Goal: Transaction & Acquisition: Purchase product/service

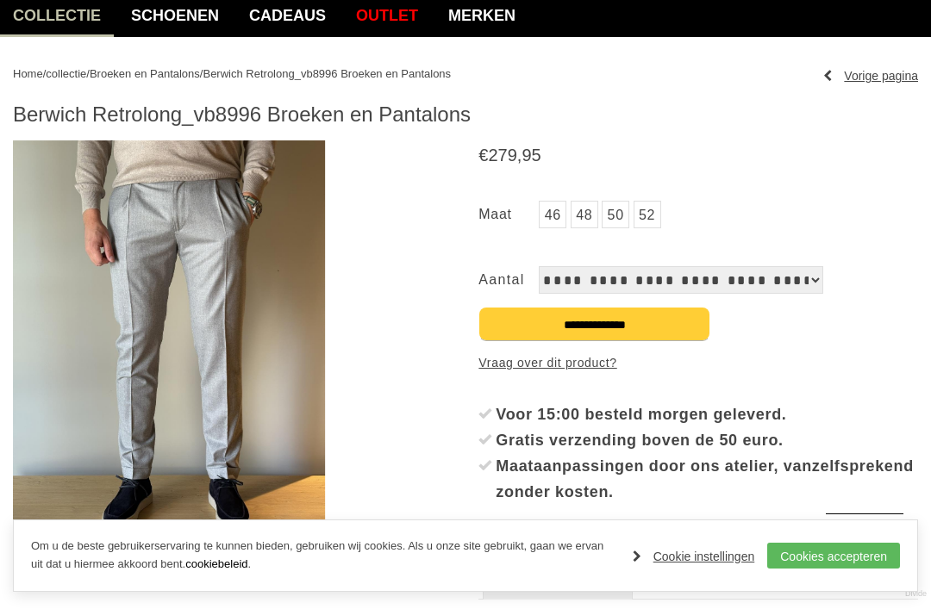
scroll to position [153, 0]
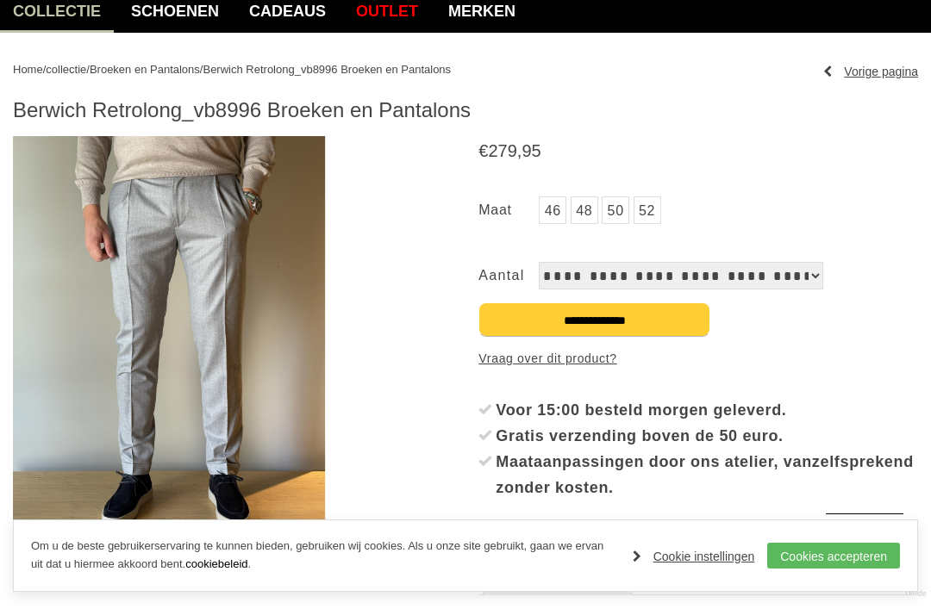
click at [271, 343] on img at bounding box center [169, 343] width 312 height 415
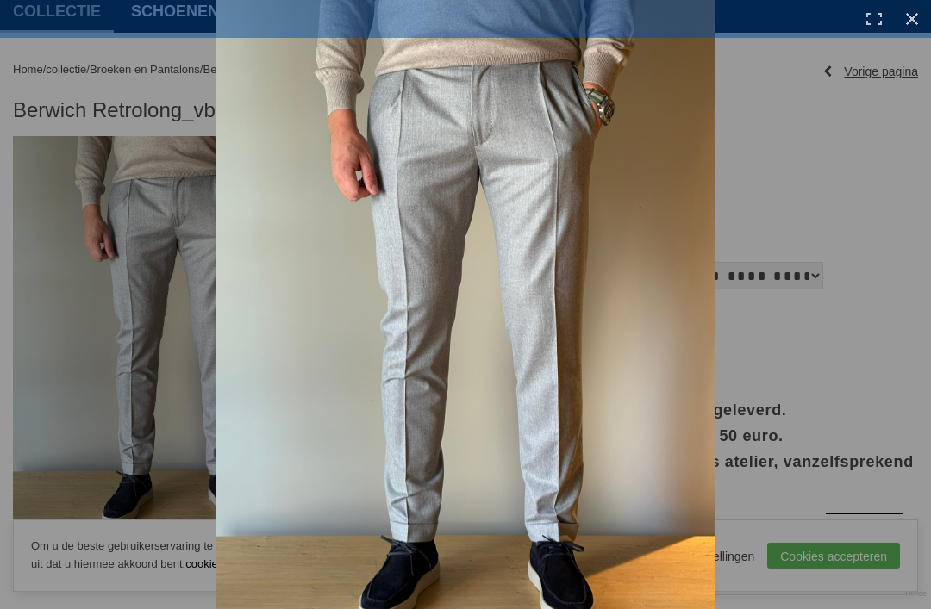
click at [921, 18] on link at bounding box center [912, 19] width 38 height 38
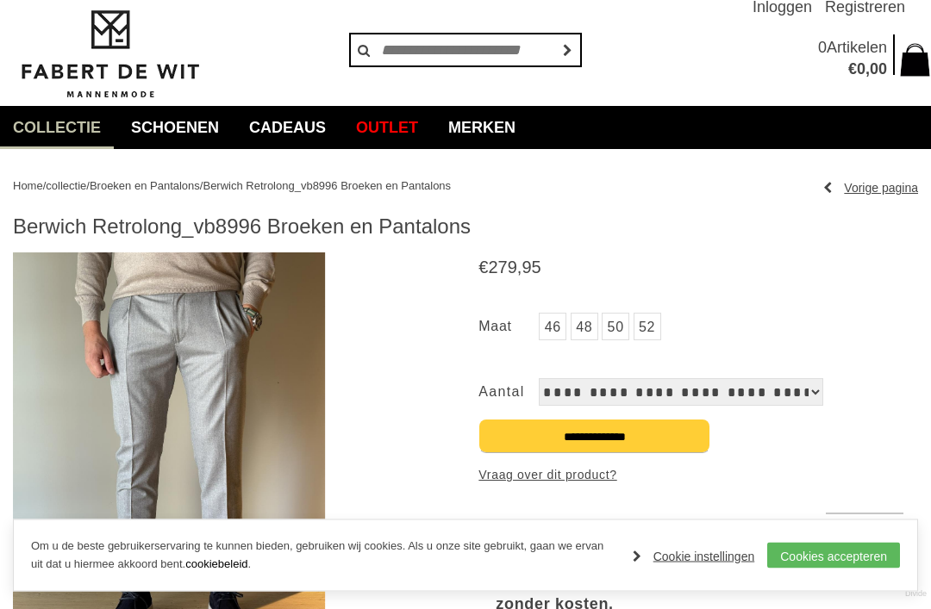
scroll to position [0, 0]
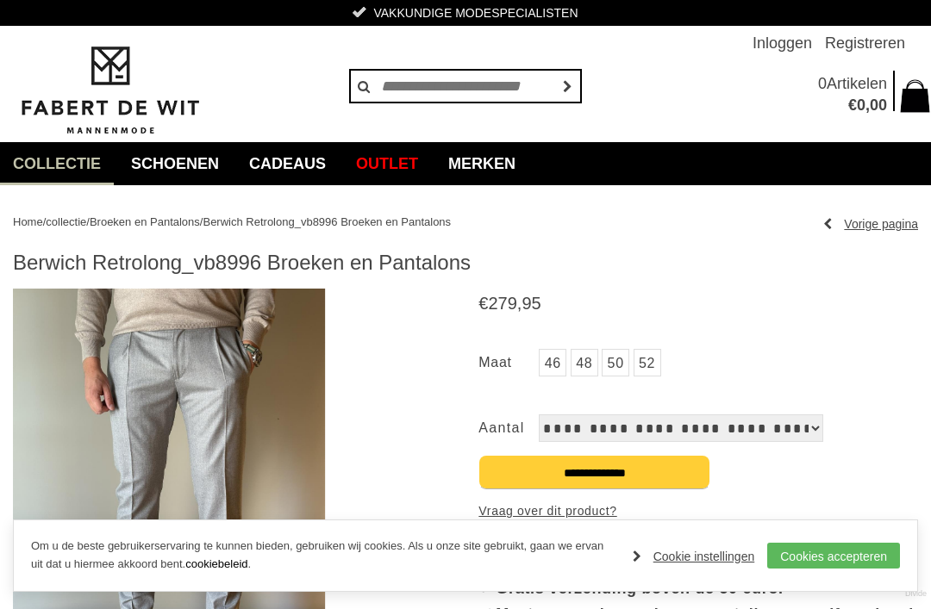
click at [521, 165] on link "Merken" at bounding box center [481, 163] width 93 height 43
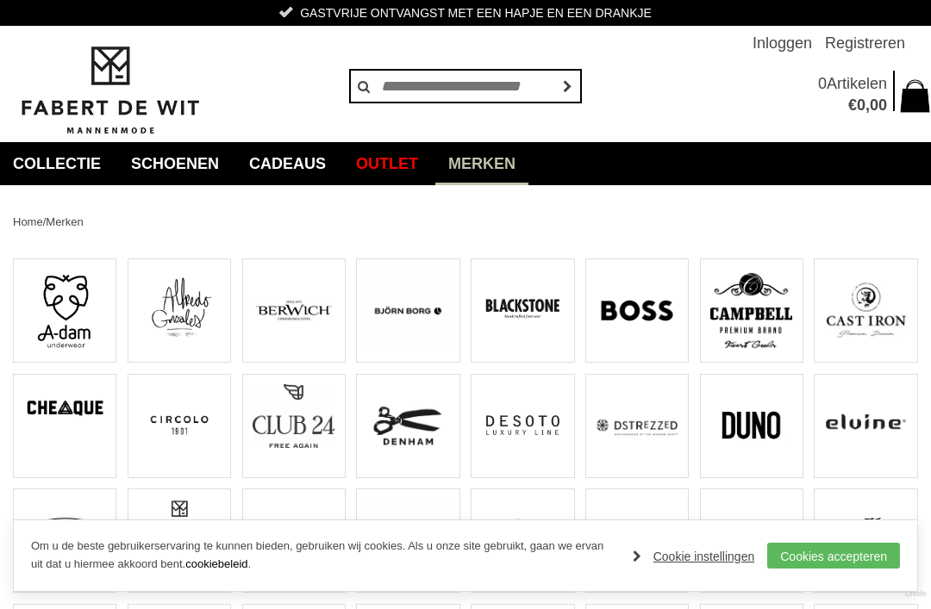
click at [309, 315] on img at bounding box center [294, 311] width 82 height 82
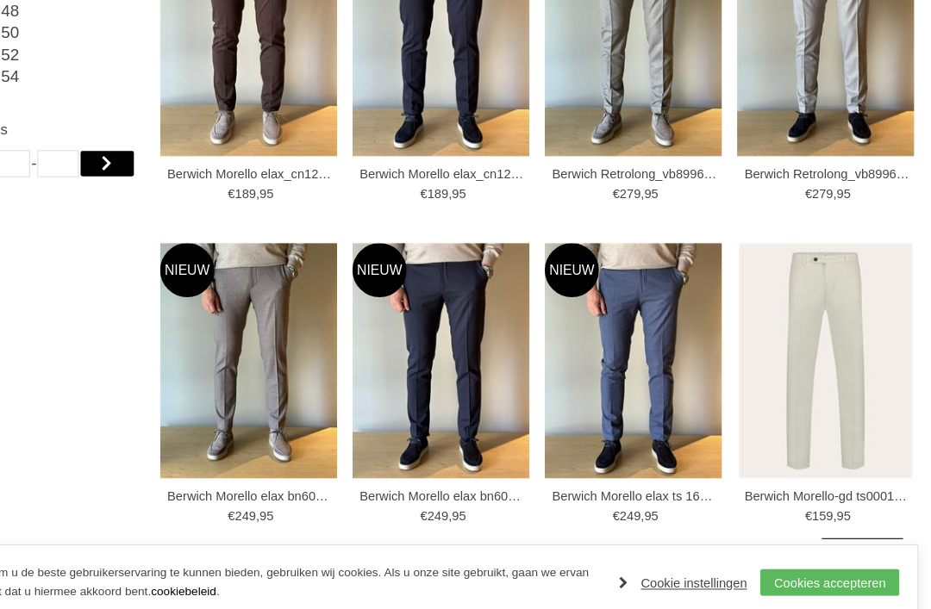
scroll to position [808, 0]
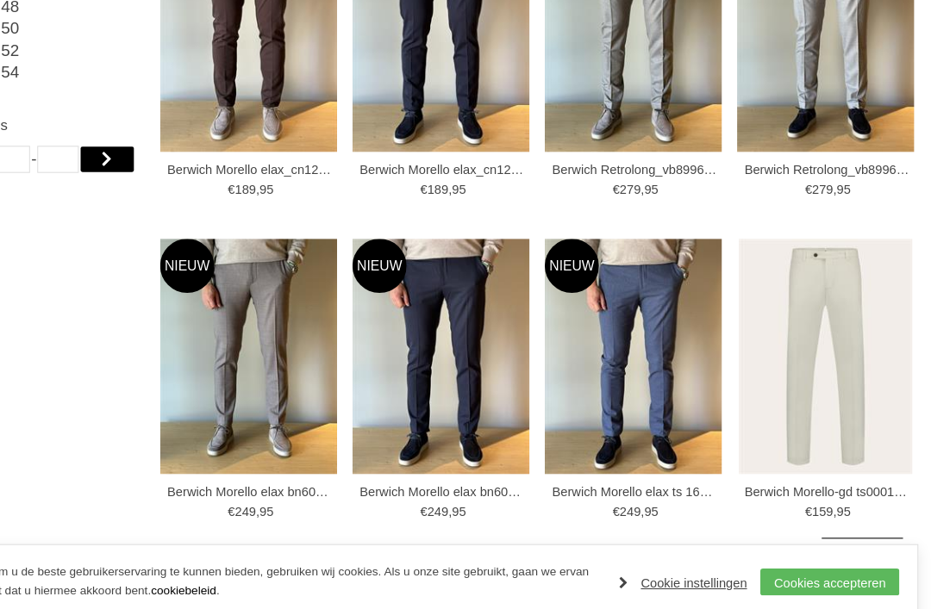
click at [633, 410] on img at bounding box center [645, 340] width 169 height 225
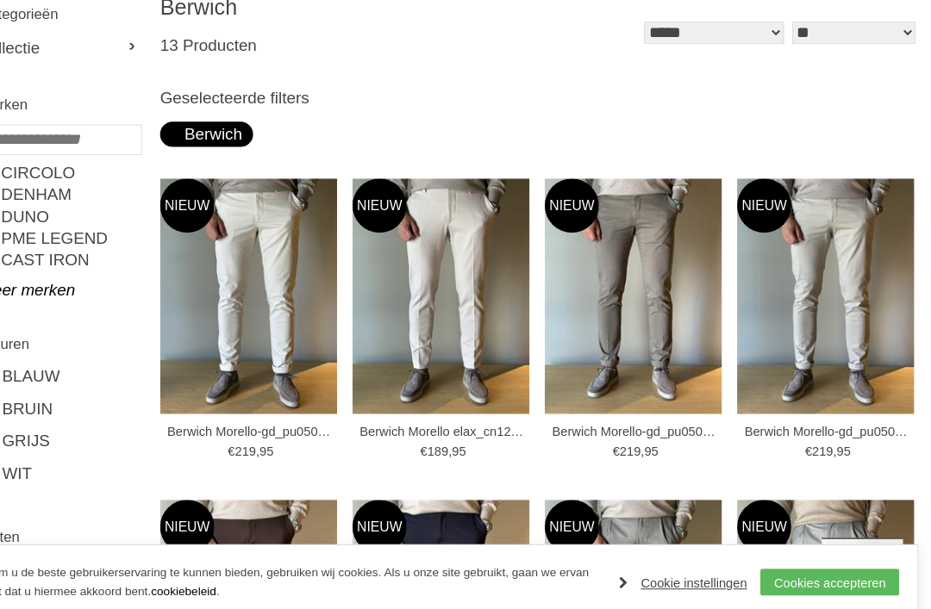
scroll to position [252, 0]
click at [273, 300] on img at bounding box center [278, 283] width 169 height 225
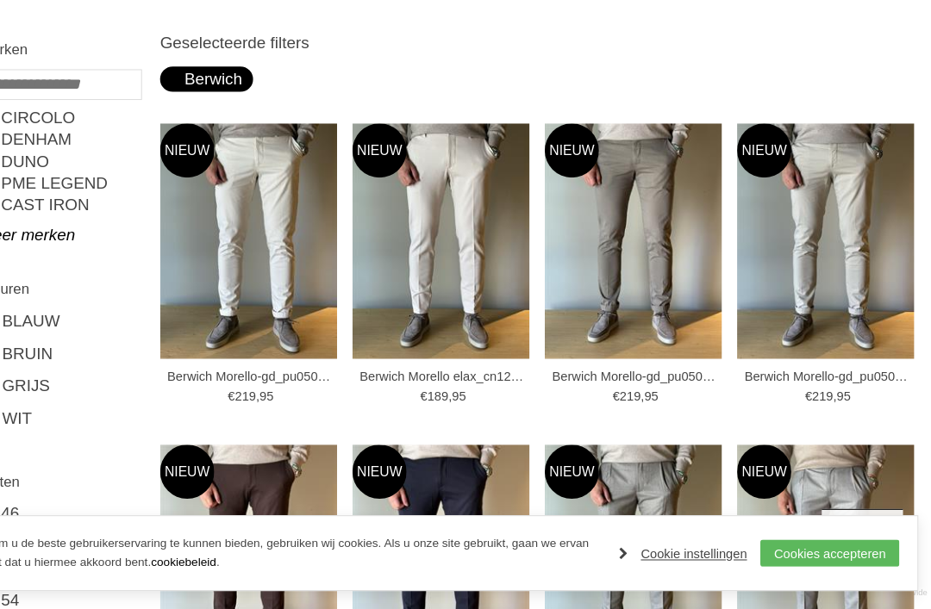
click at [459, 249] on img at bounding box center [461, 258] width 169 height 225
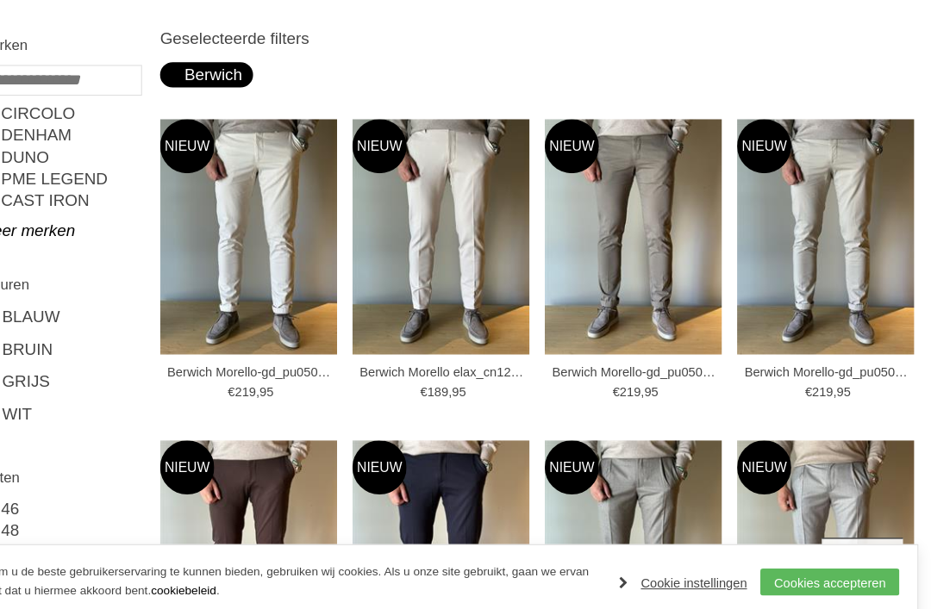
scroll to position [308, 0]
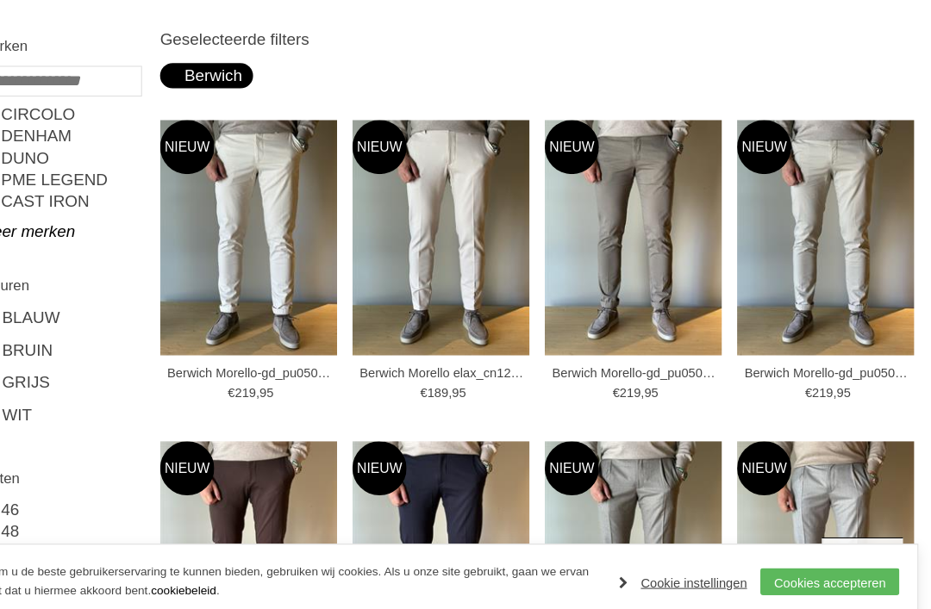
click at [828, 207] on img at bounding box center [829, 227] width 169 height 225
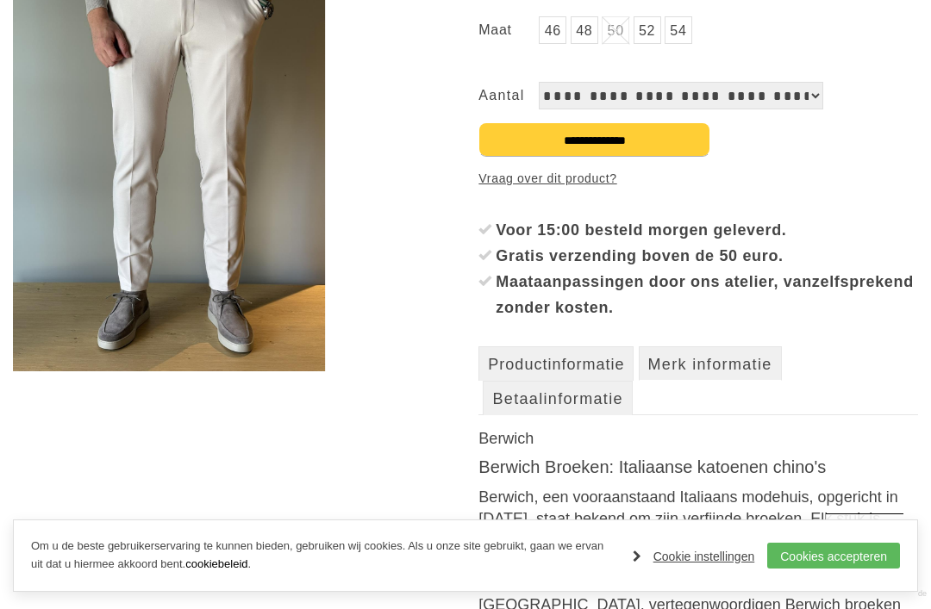
scroll to position [332, 0]
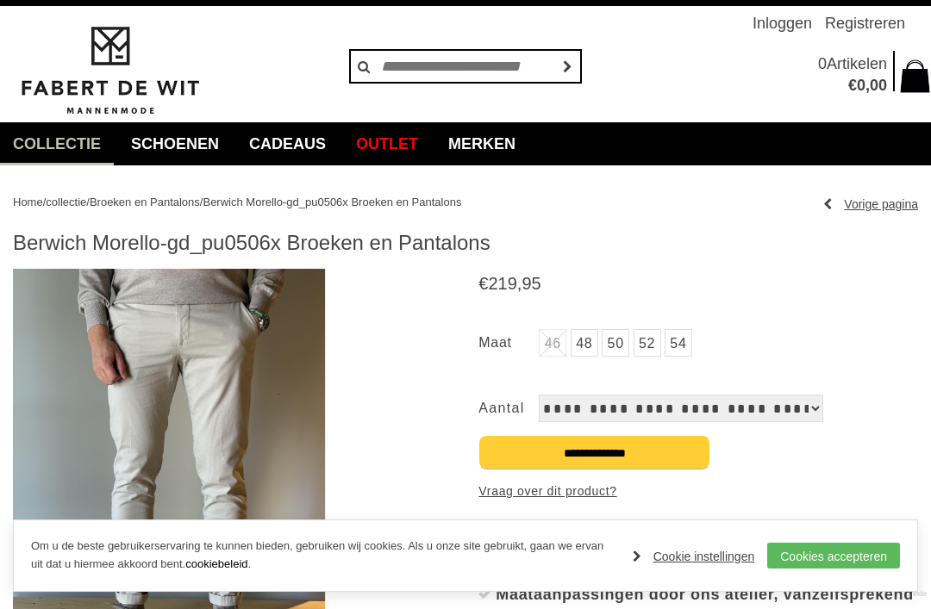
scroll to position [41, 0]
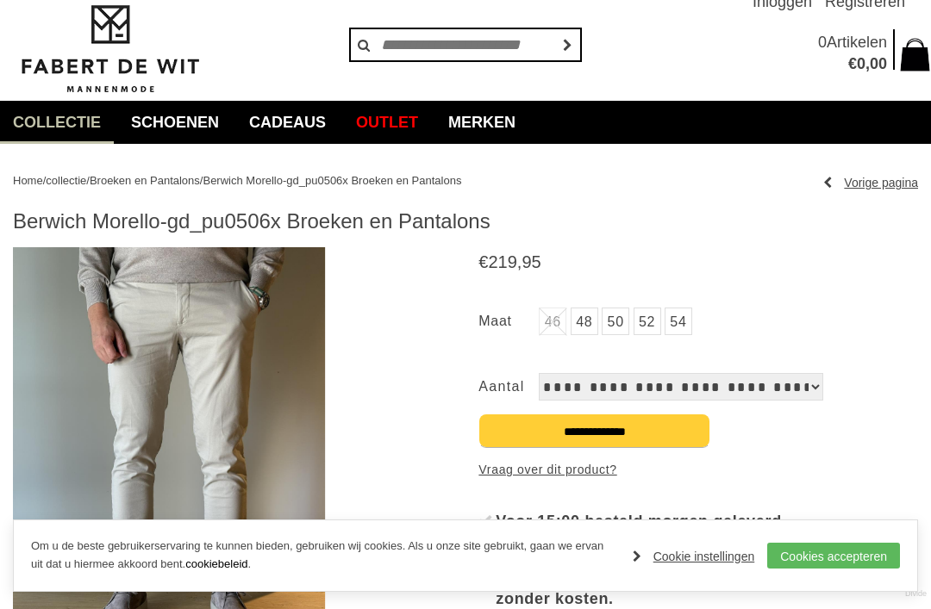
click at [841, 550] on link "Cookies accepteren" at bounding box center [833, 556] width 133 height 26
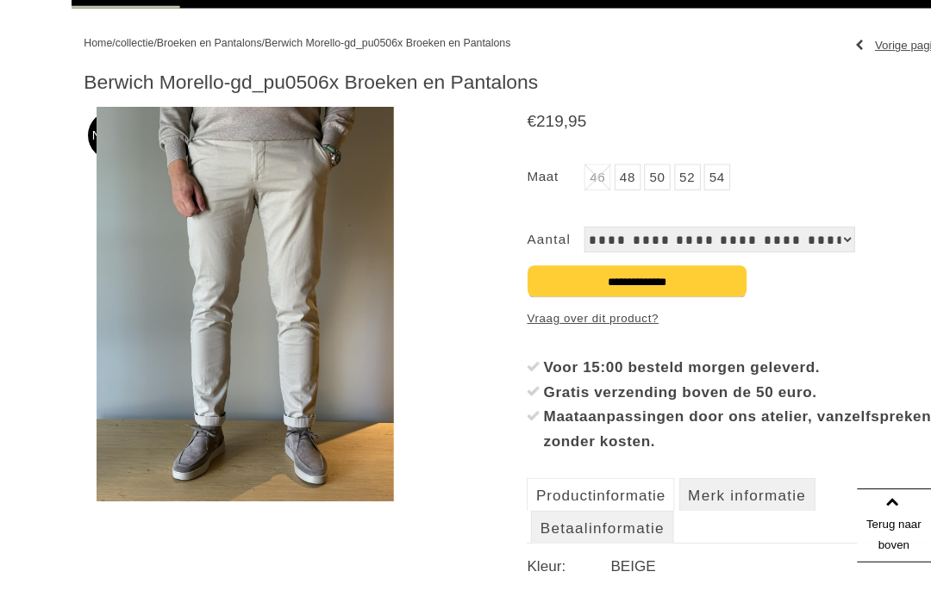
scroll to position [196, 0]
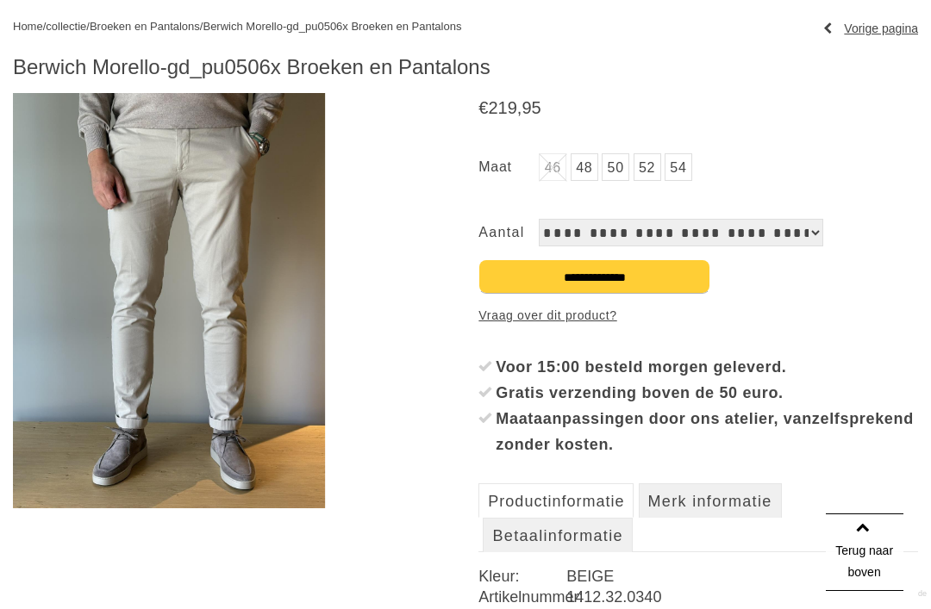
click at [252, 368] on img at bounding box center [169, 300] width 312 height 415
click at [232, 350] on img at bounding box center [169, 300] width 312 height 415
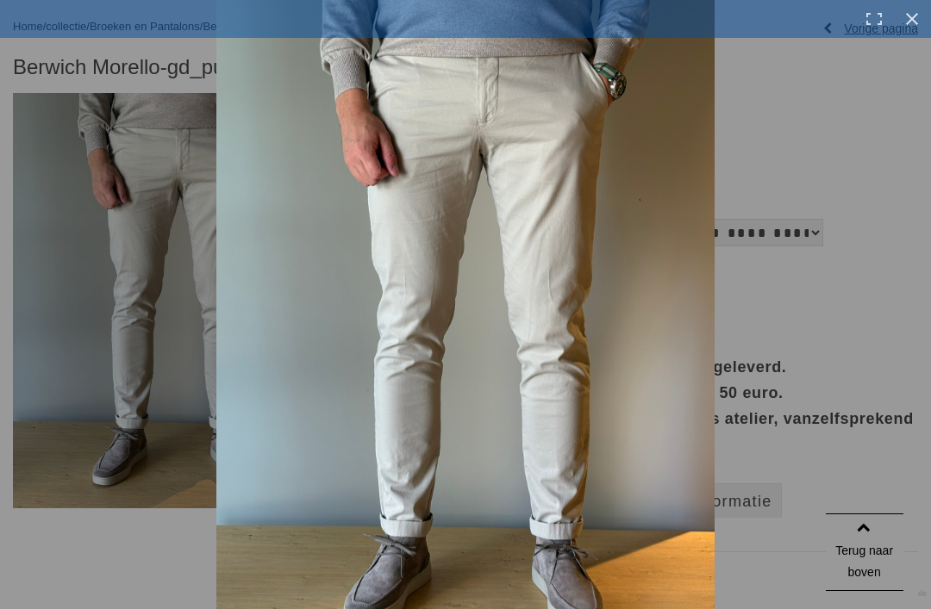
click at [920, 21] on link at bounding box center [912, 19] width 38 height 38
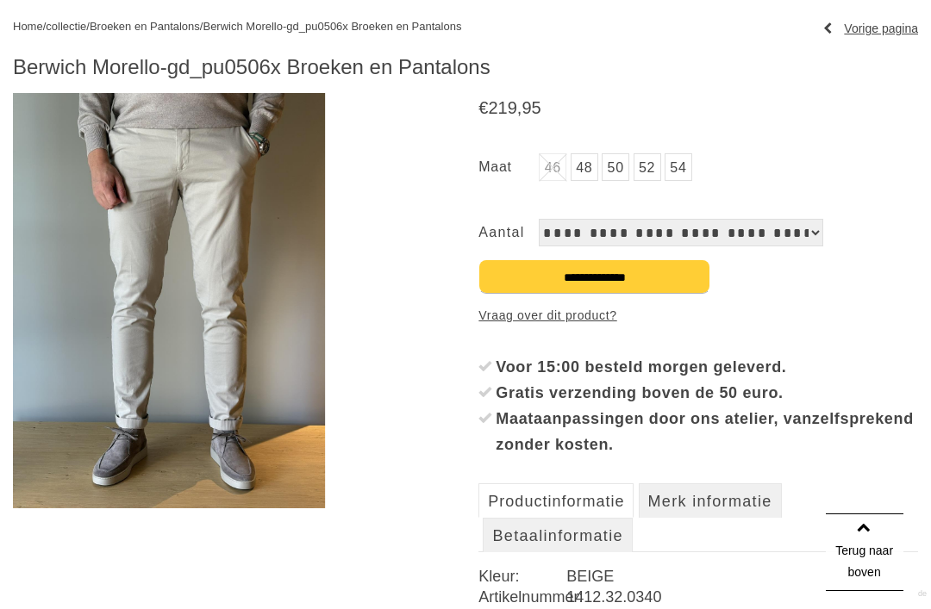
click at [651, 175] on link "52" at bounding box center [647, 167] width 28 height 28
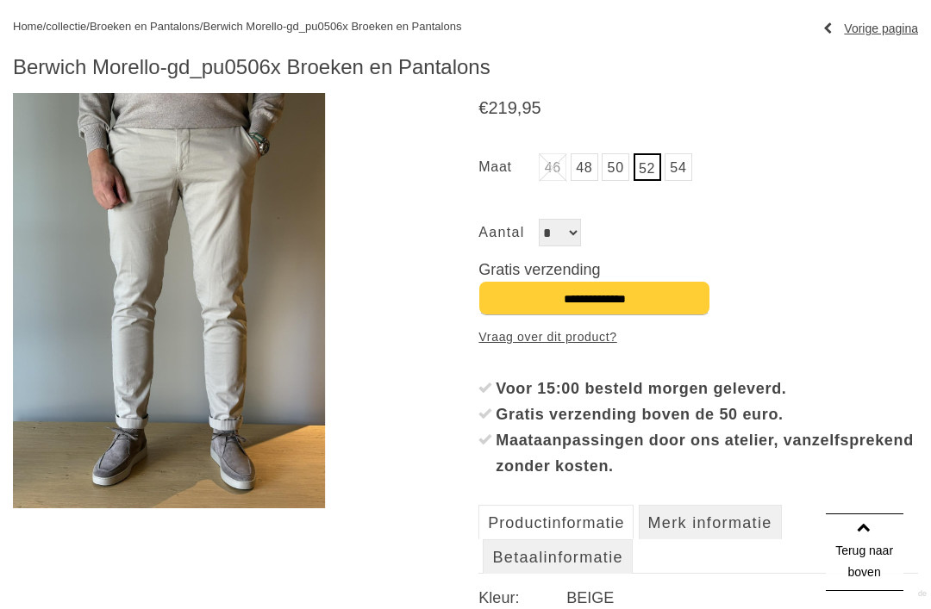
click at [625, 294] on input "**********" at bounding box center [594, 298] width 232 height 34
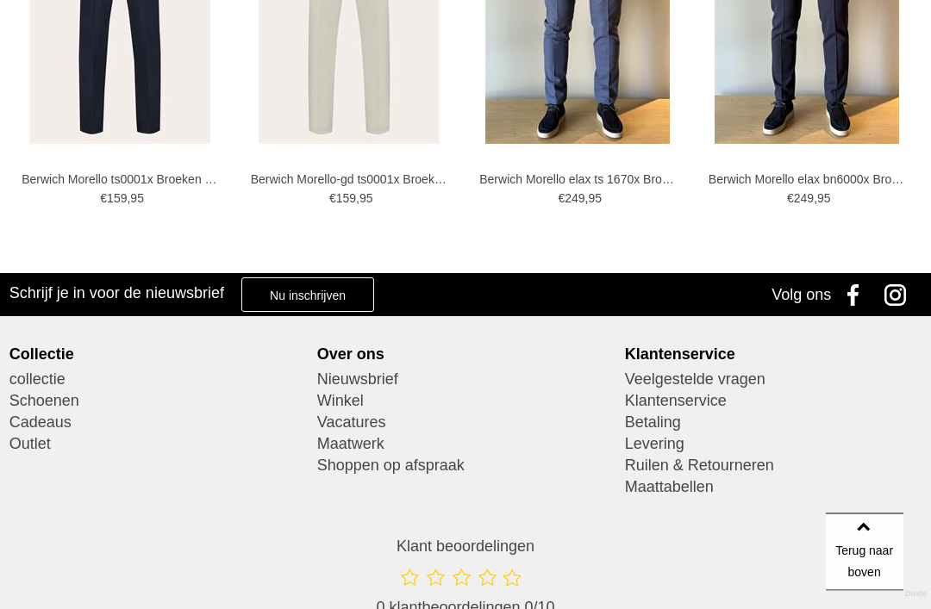
scroll to position [1497, 0]
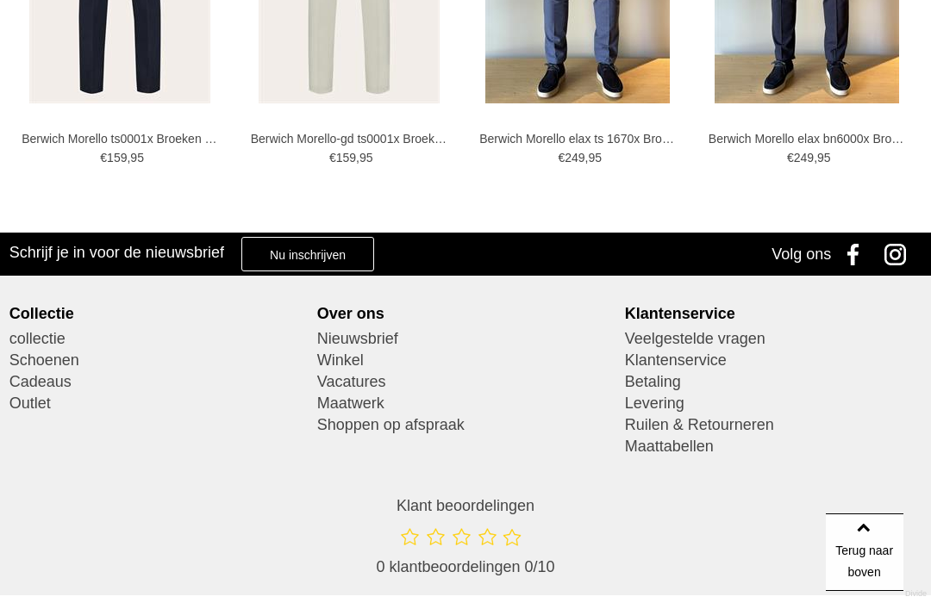
click at [358, 363] on link "Winkel" at bounding box center [465, 361] width 297 height 22
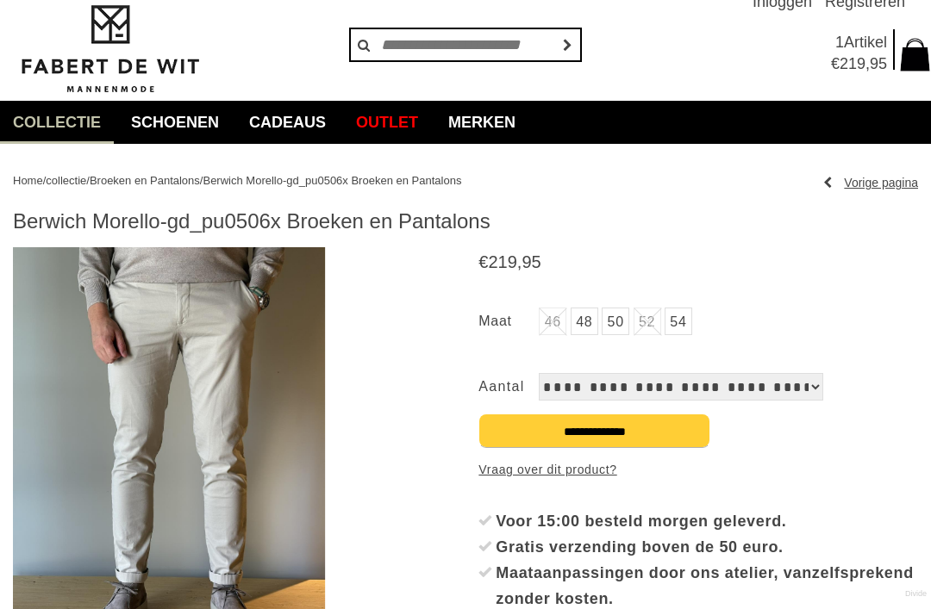
scroll to position [45, 0]
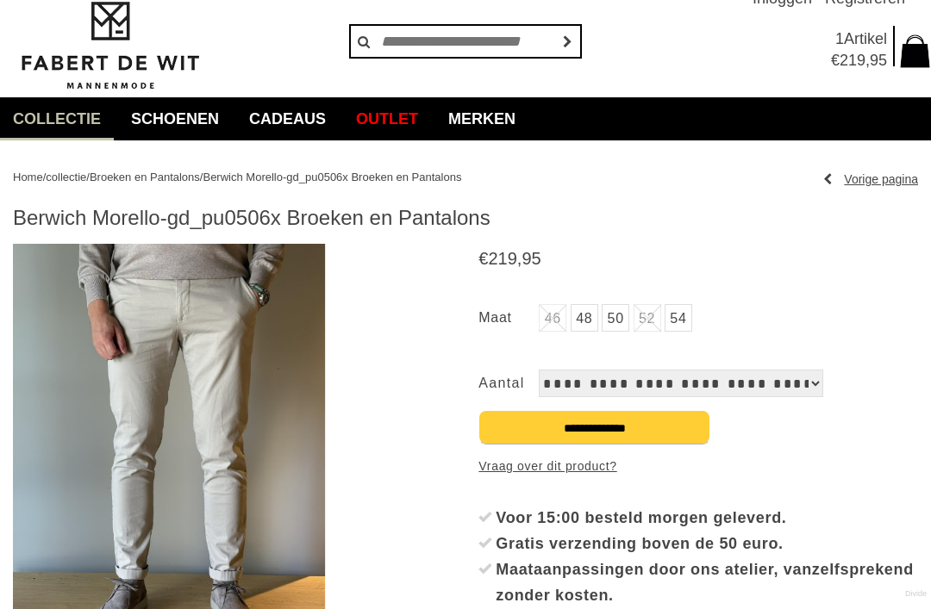
click at [866, 53] on span "," at bounding box center [867, 60] width 4 height 17
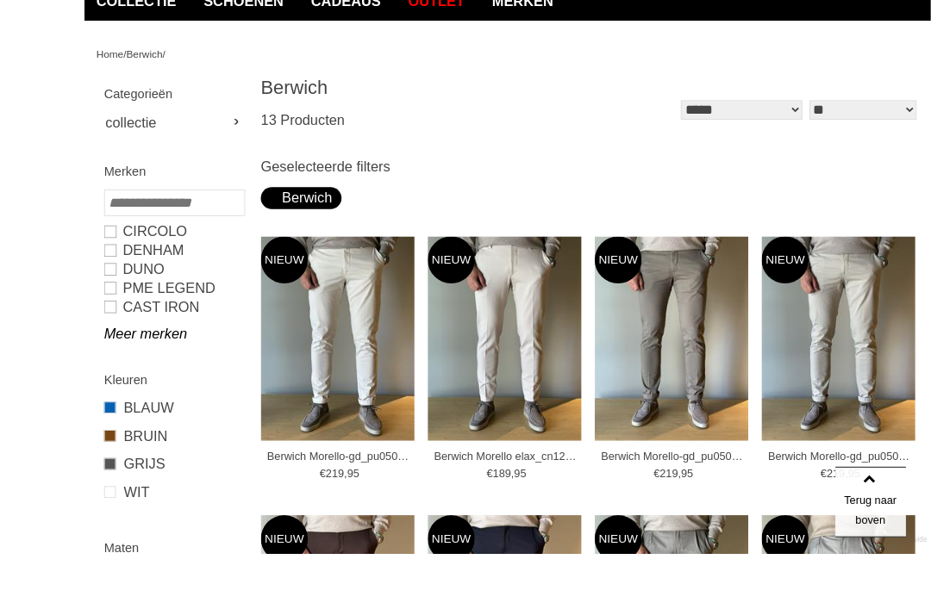
scroll to position [298, 0]
